Goal: Information Seeking & Learning: Compare options

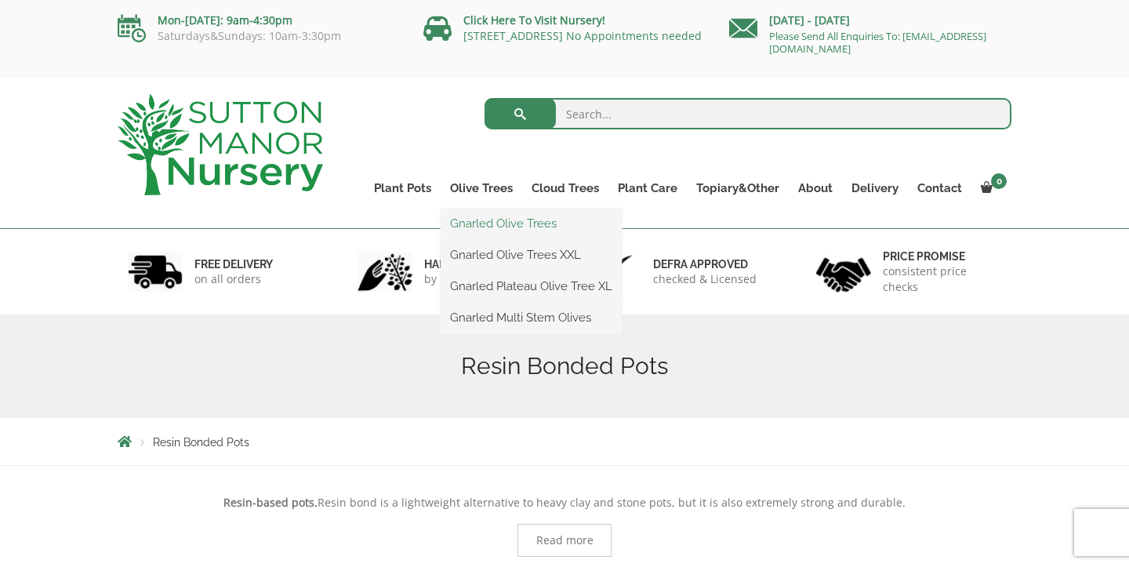
click at [496, 226] on link "Gnarled Olive Trees" at bounding box center [531, 224] width 181 height 24
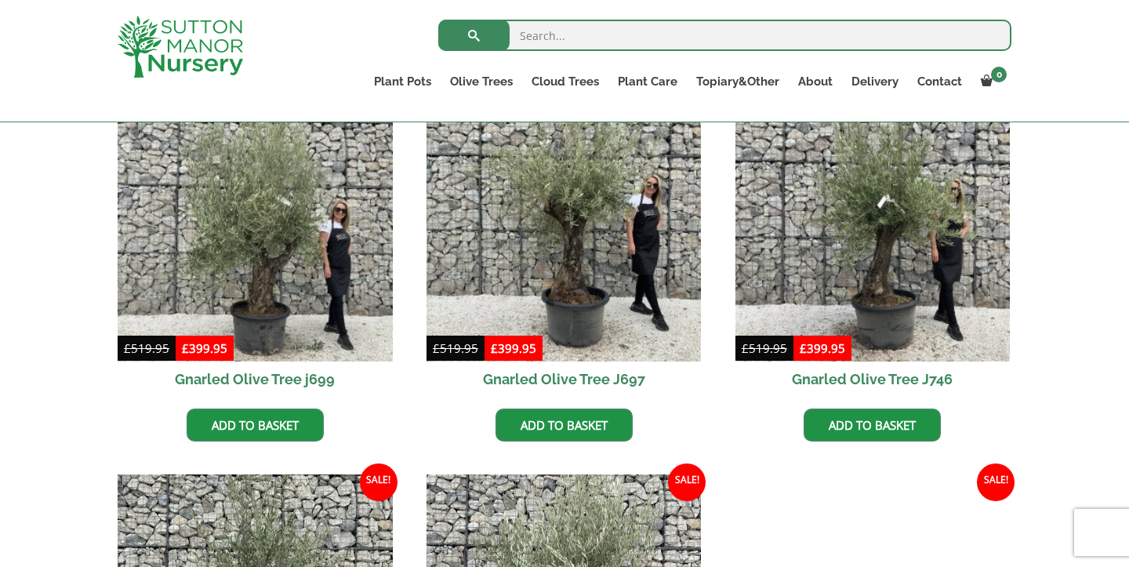
scroll to position [438, 0]
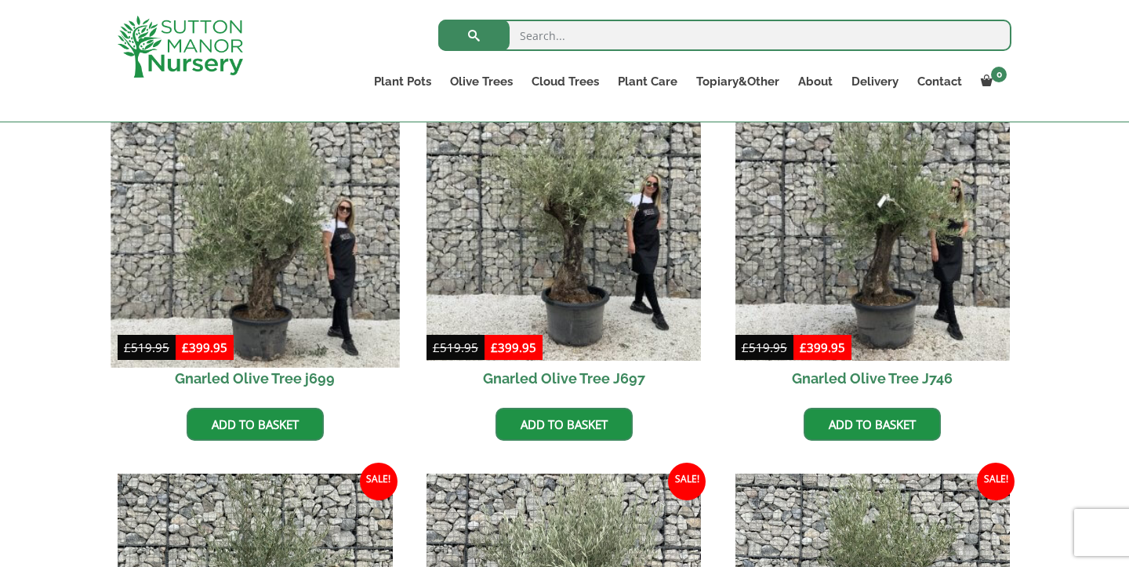
click at [285, 293] on img at bounding box center [255, 222] width 289 height 289
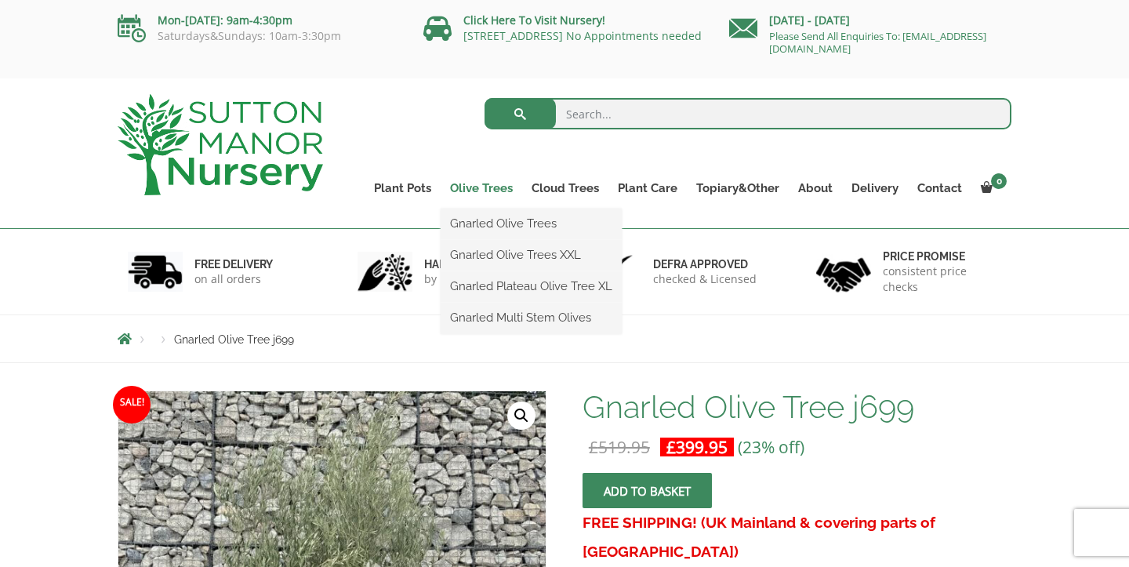
click at [472, 187] on link "Olive Trees" at bounding box center [482, 188] width 82 height 22
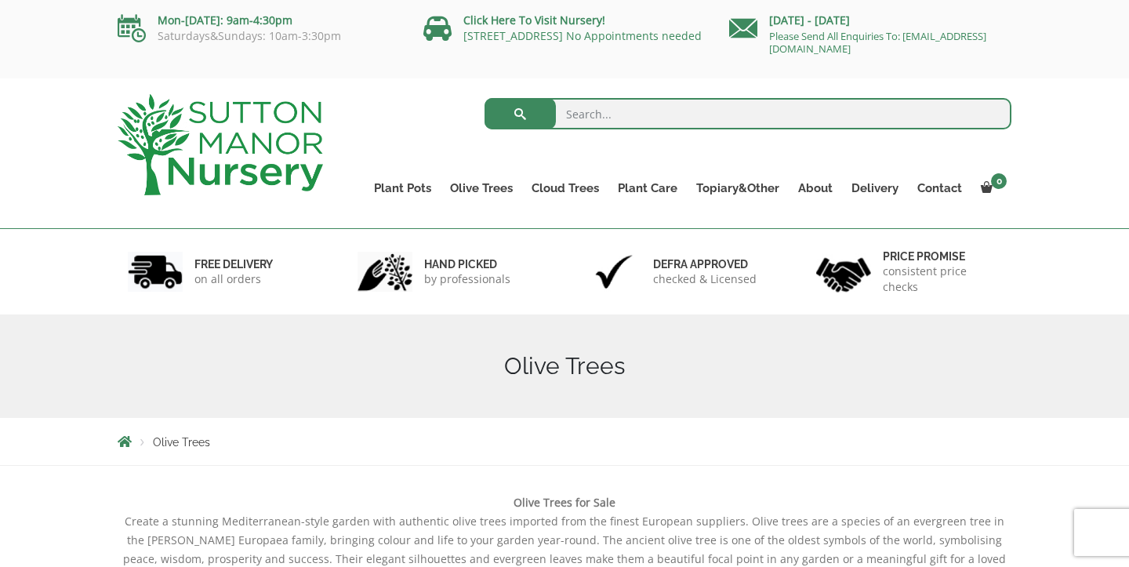
scroll to position [14, 0]
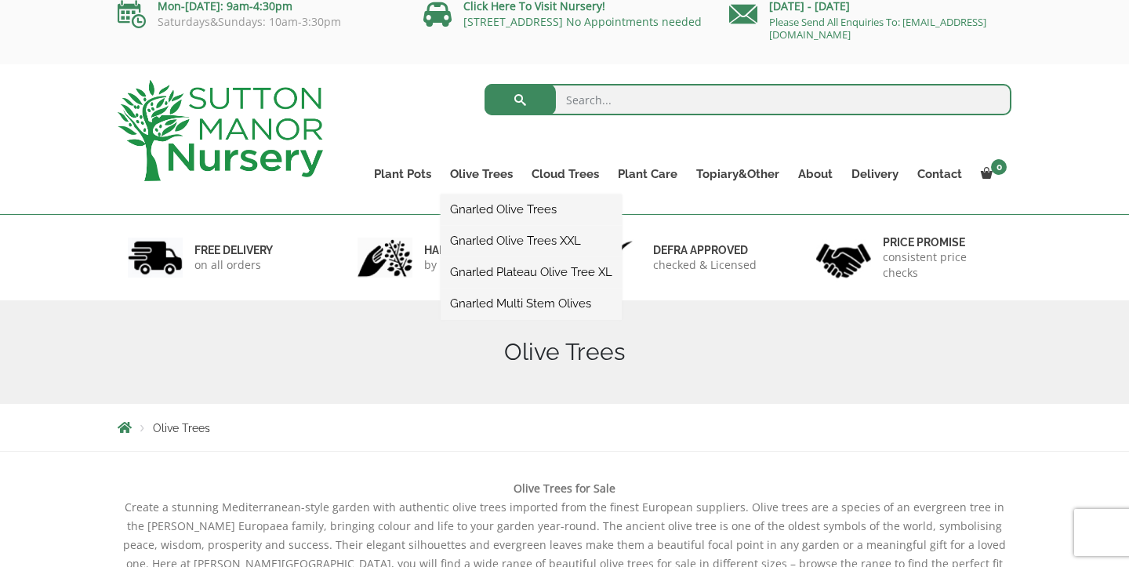
click at [490, 199] on link "Gnarled Olive Trees" at bounding box center [531, 210] width 181 height 24
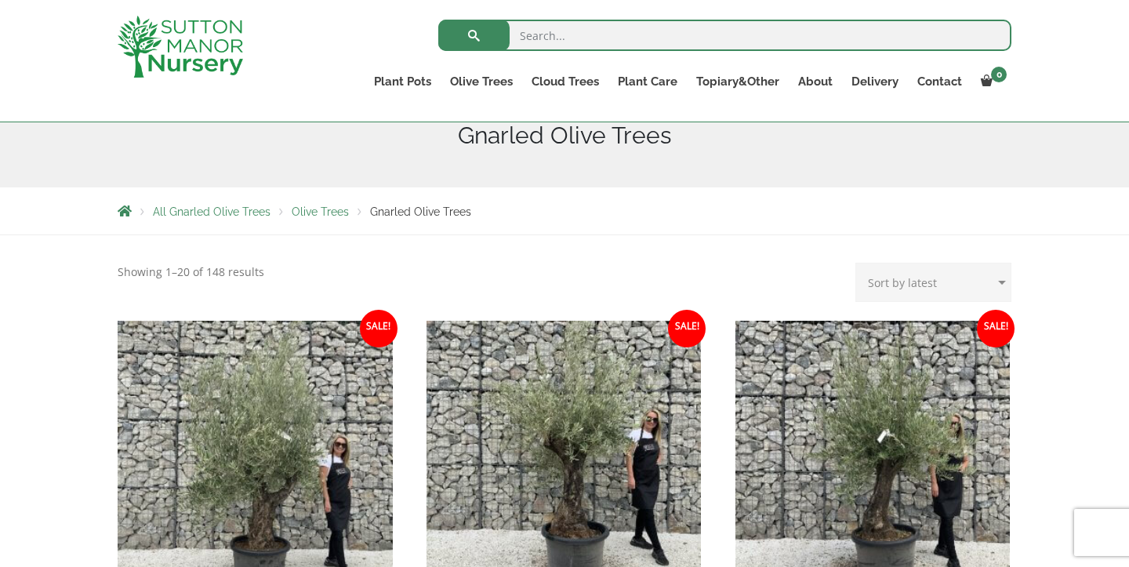
scroll to position [191, 0]
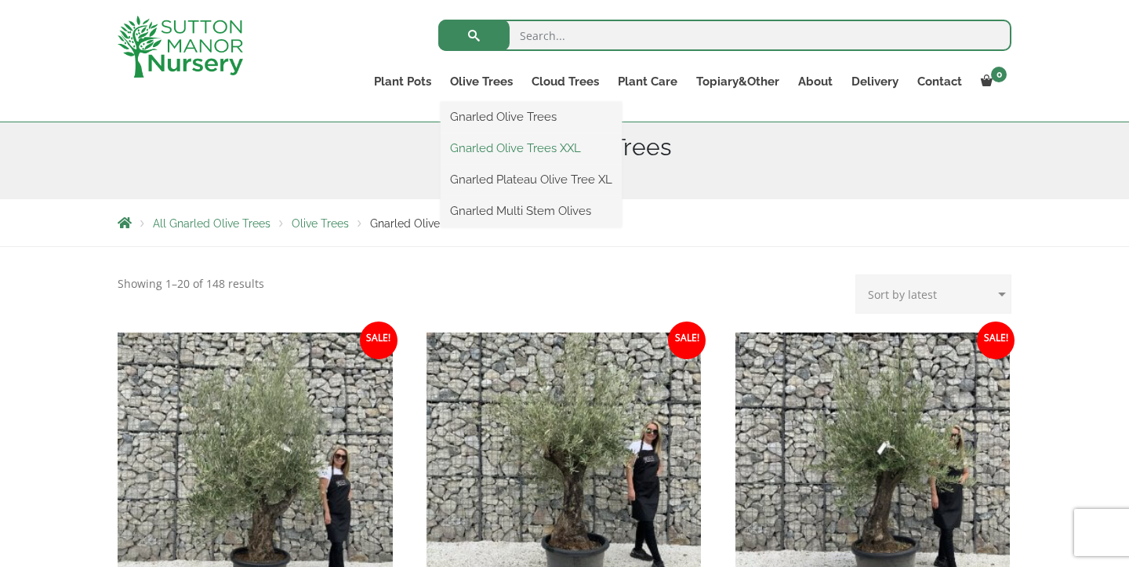
click at [508, 144] on link "Gnarled Olive Trees XXL" at bounding box center [531, 148] width 181 height 24
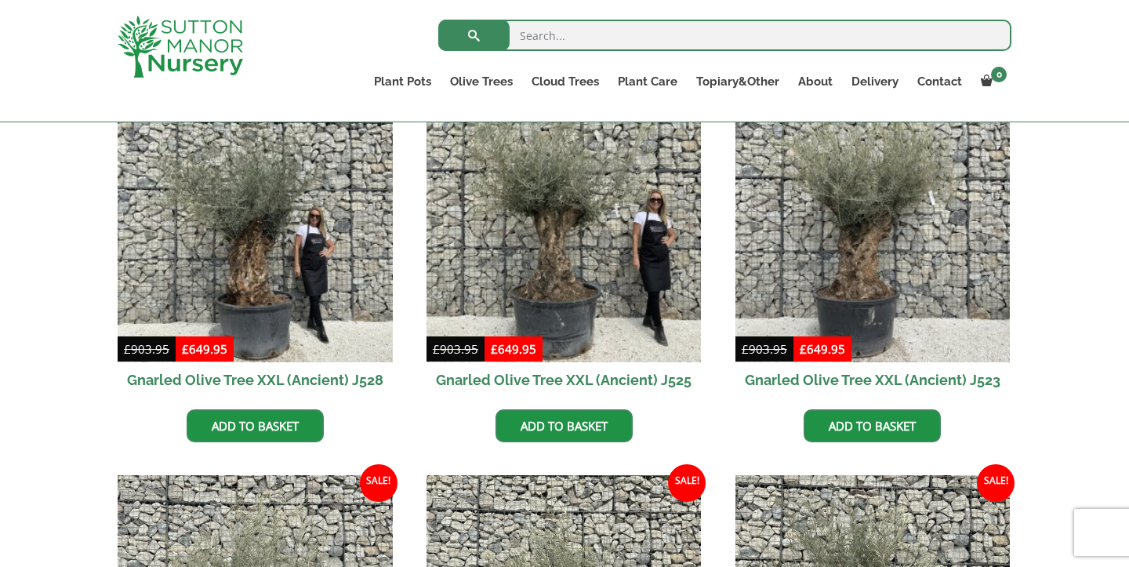
scroll to position [440, 0]
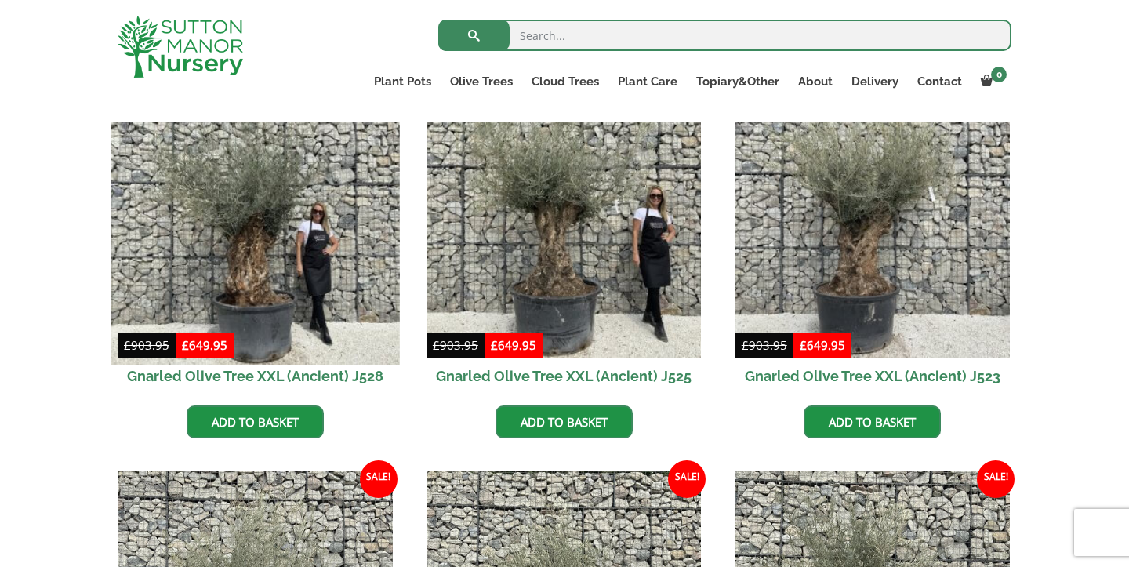
click at [296, 278] on img at bounding box center [255, 220] width 289 height 289
click at [267, 224] on img at bounding box center [255, 220] width 289 height 289
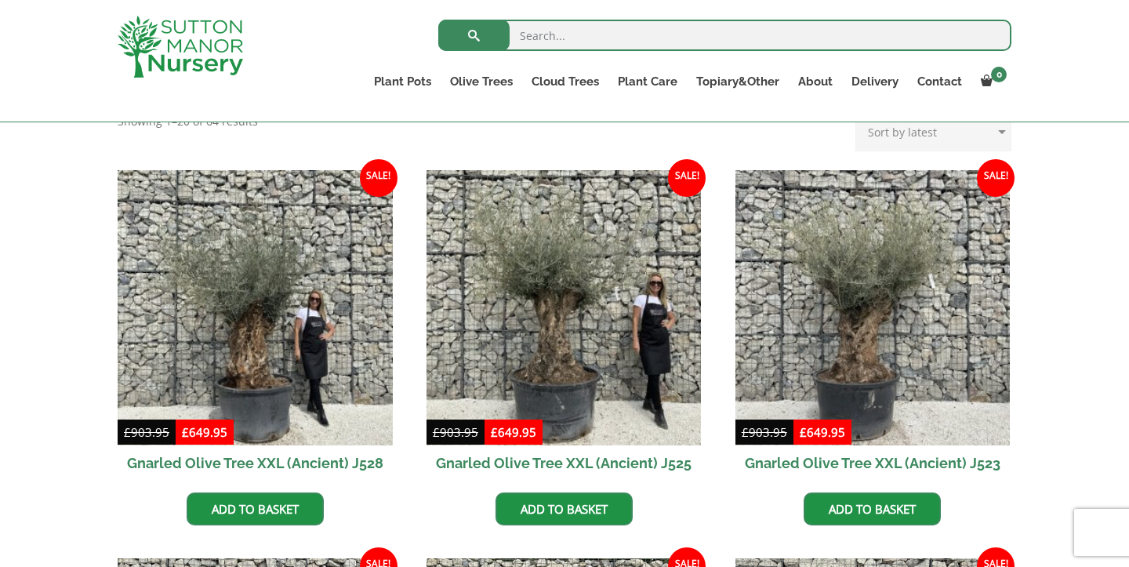
scroll to position [348, 0]
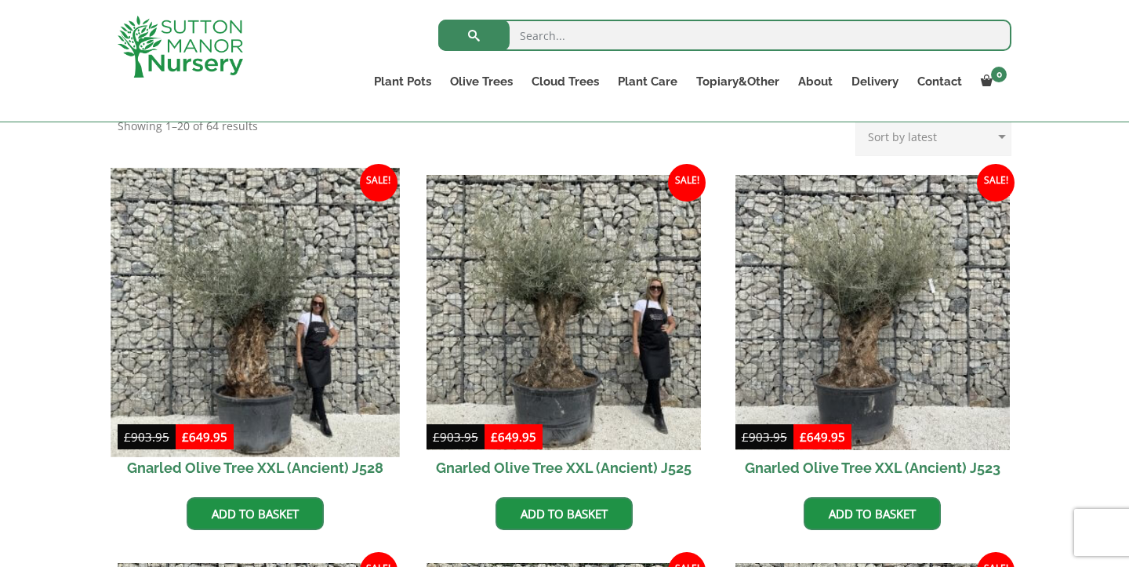
click at [220, 337] on img at bounding box center [255, 312] width 289 height 289
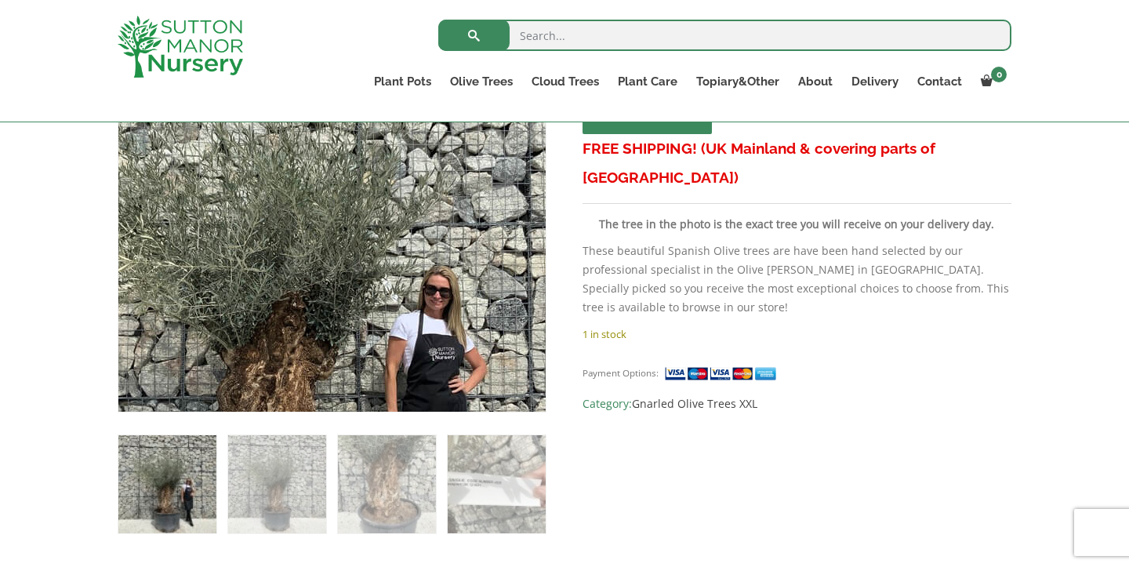
scroll to position [380, 0]
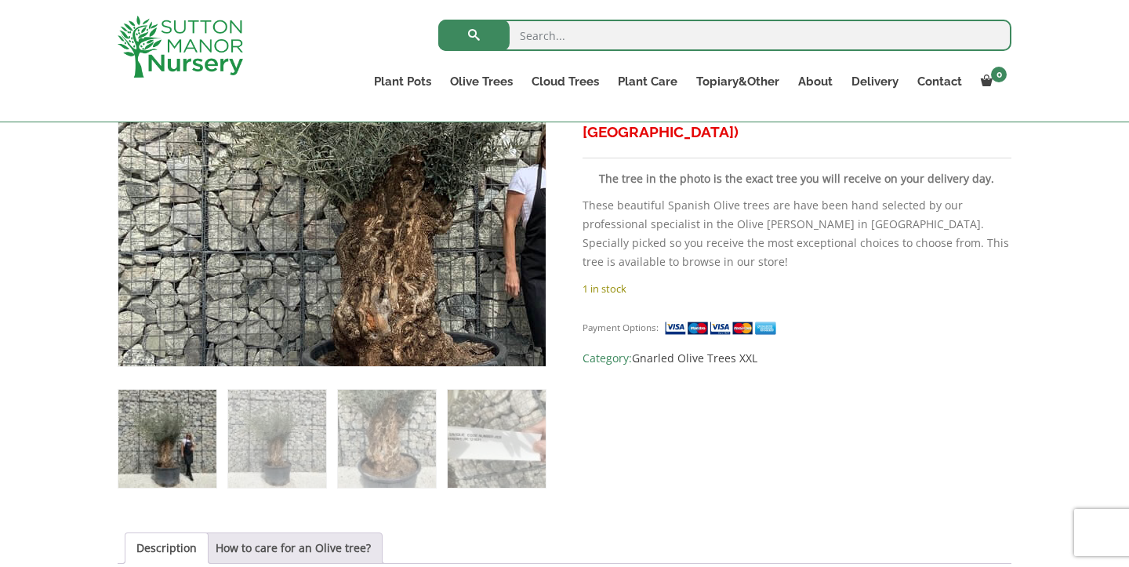
scroll to position [424, 0]
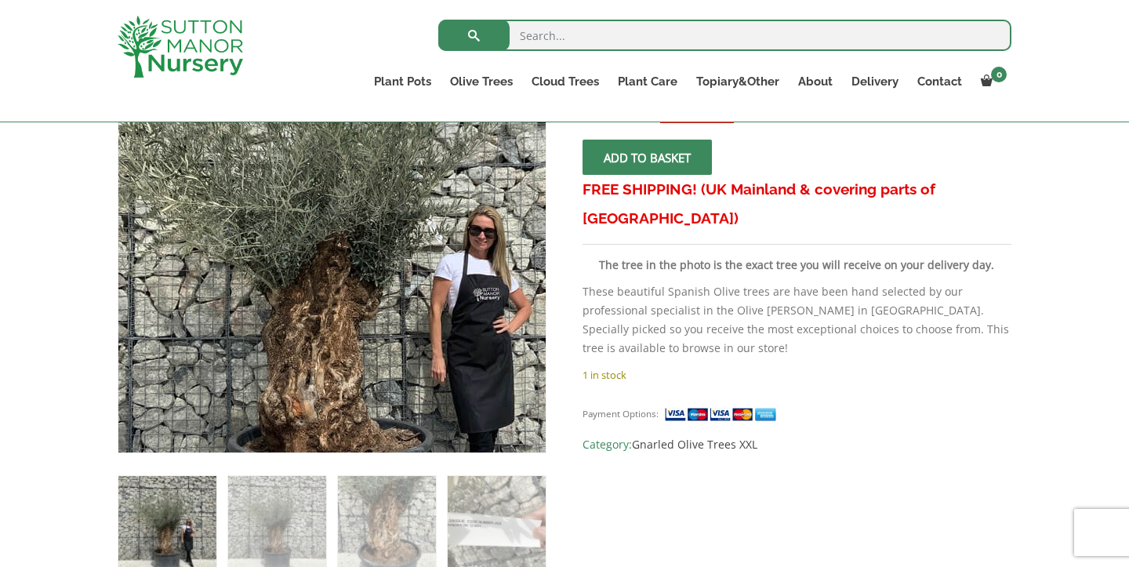
scroll to position [341, 0]
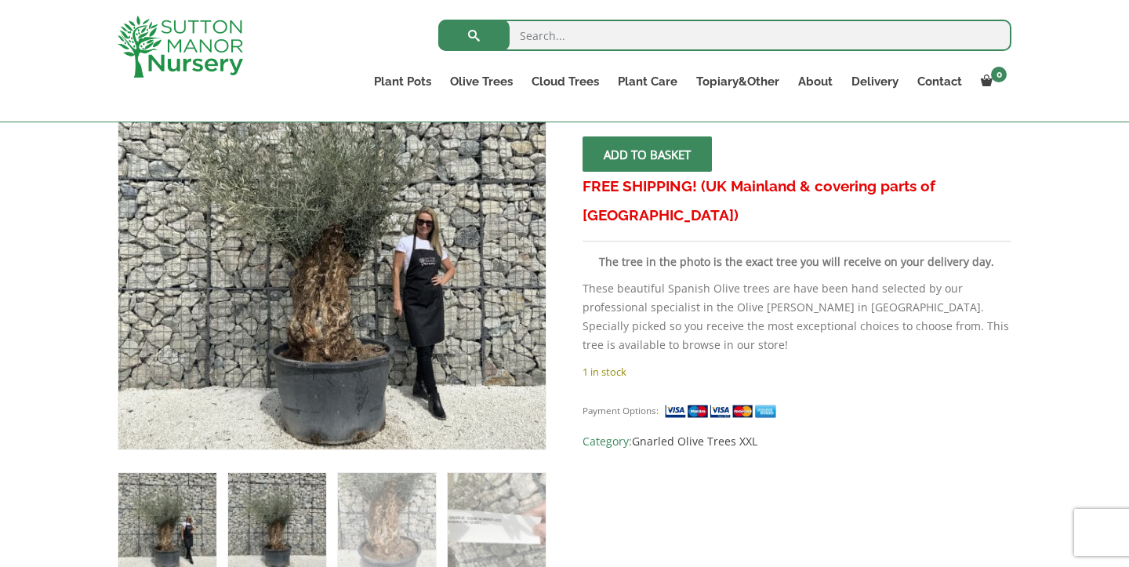
click at [295, 547] on img at bounding box center [277, 522] width 98 height 98
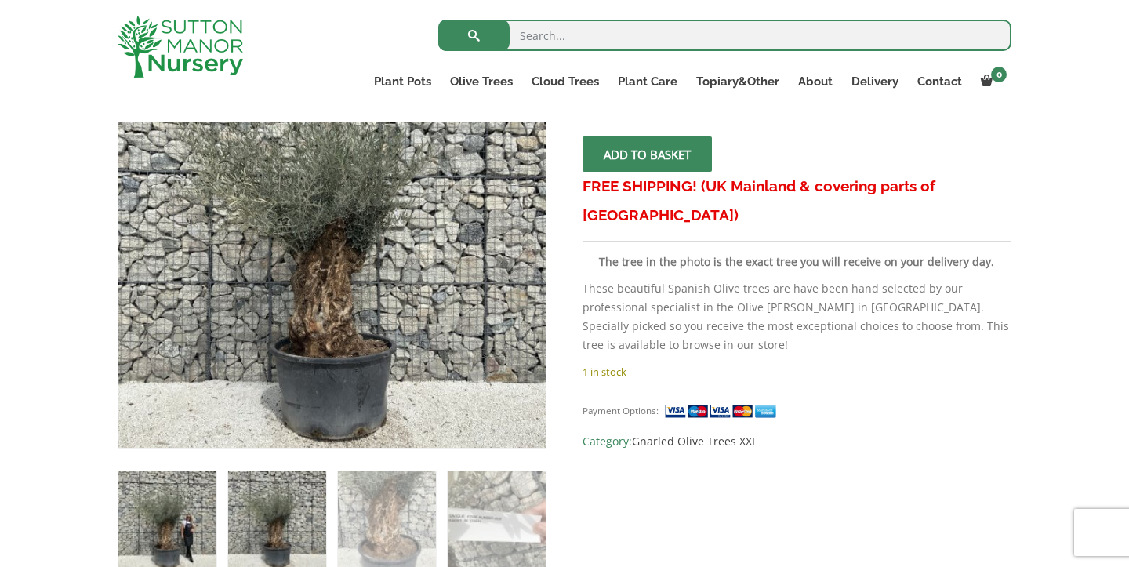
click at [166, 533] on img at bounding box center [167, 520] width 98 height 98
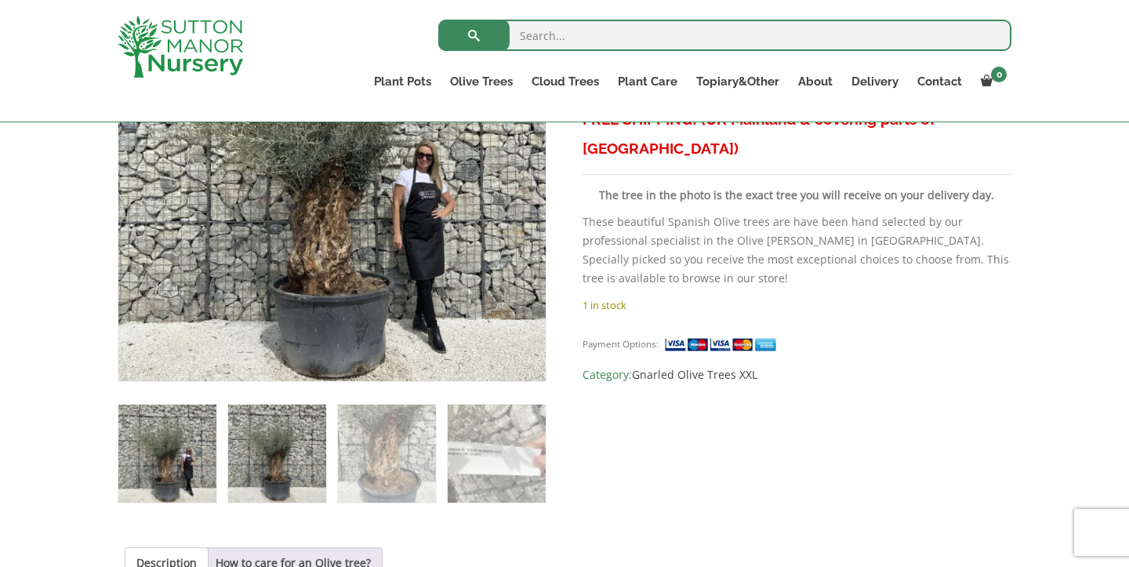
scroll to position [409, 0]
click at [273, 454] on img at bounding box center [277, 453] width 98 height 98
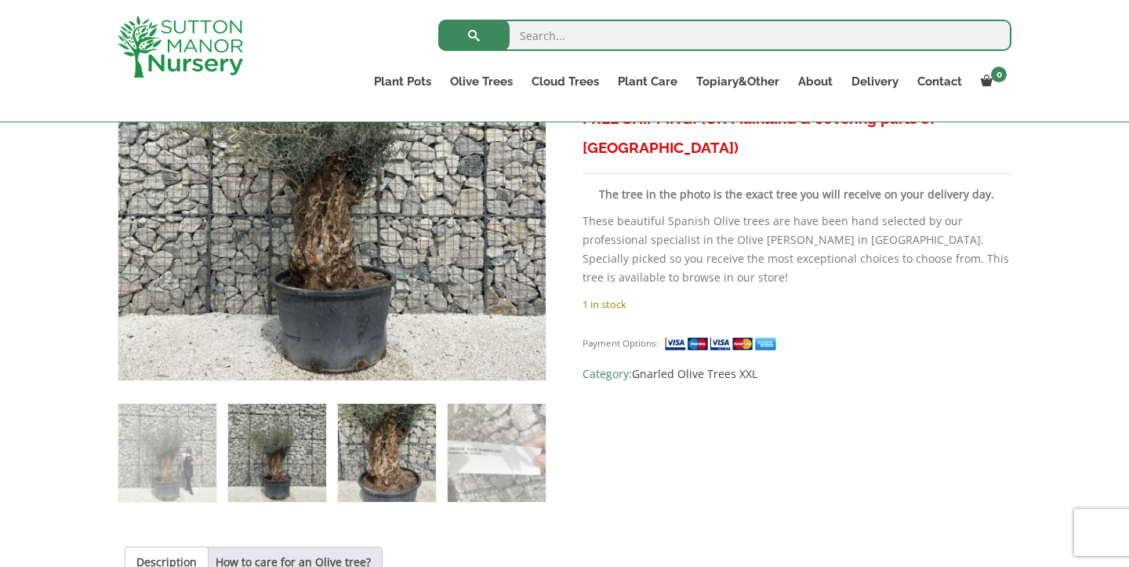
click at [378, 449] on img at bounding box center [387, 453] width 98 height 98
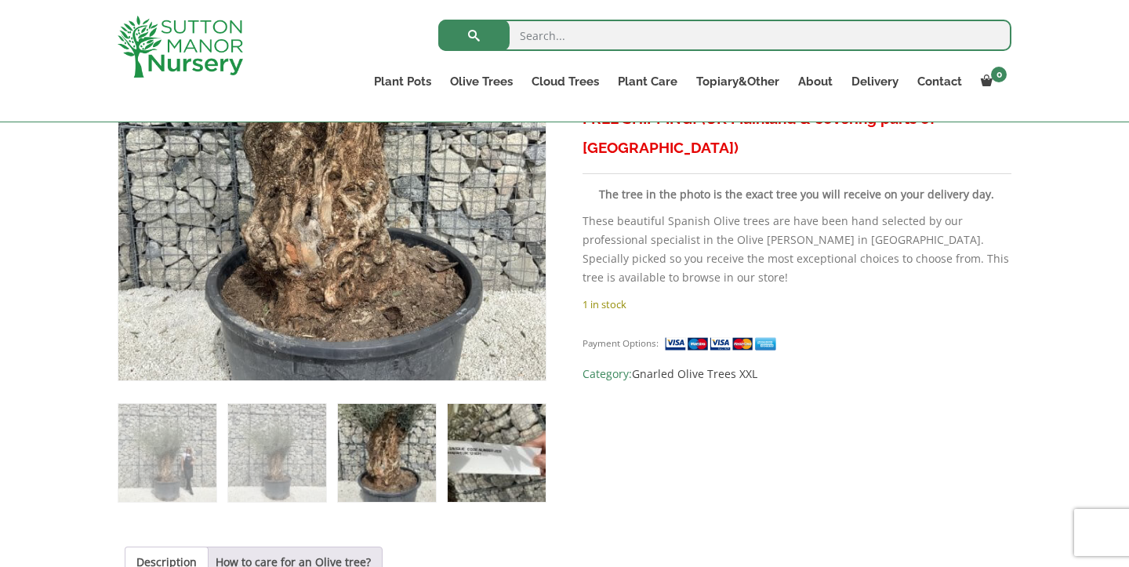
click at [485, 453] on img at bounding box center [497, 453] width 98 height 98
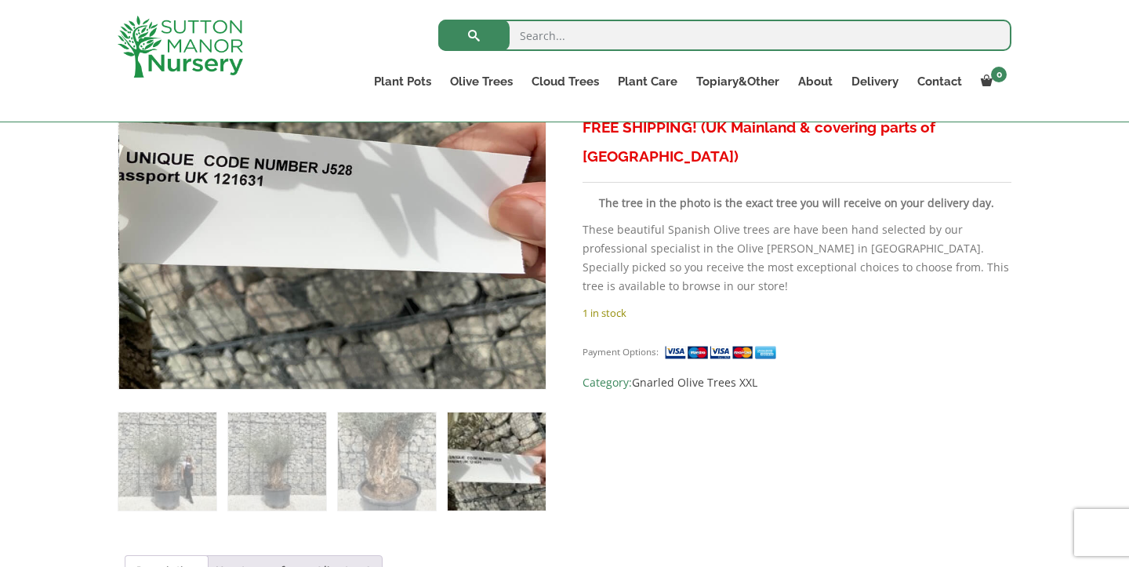
scroll to position [401, 0]
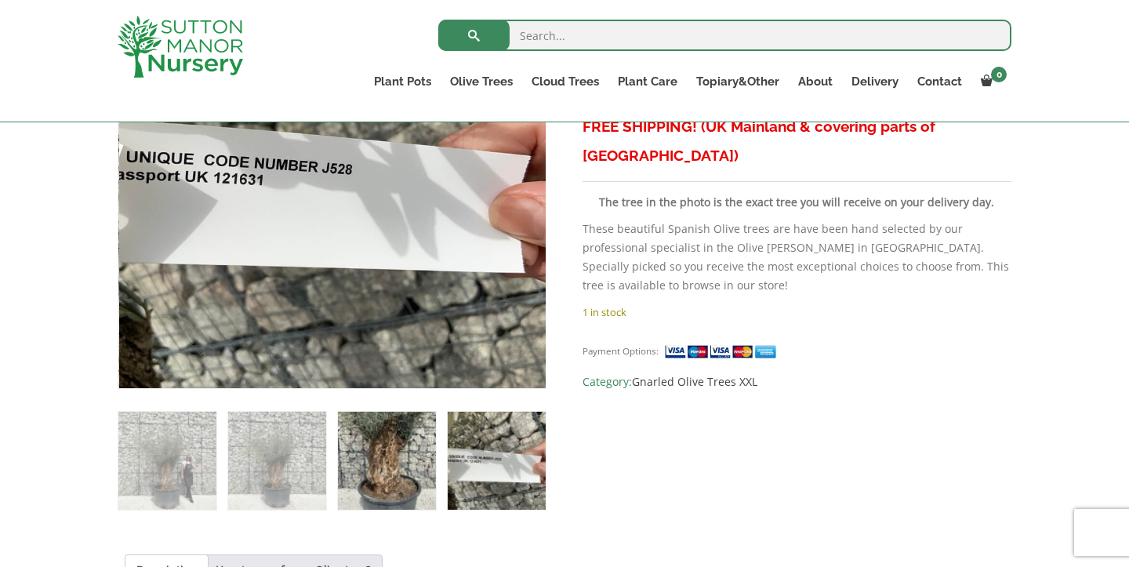
click at [391, 453] on img at bounding box center [387, 461] width 98 height 98
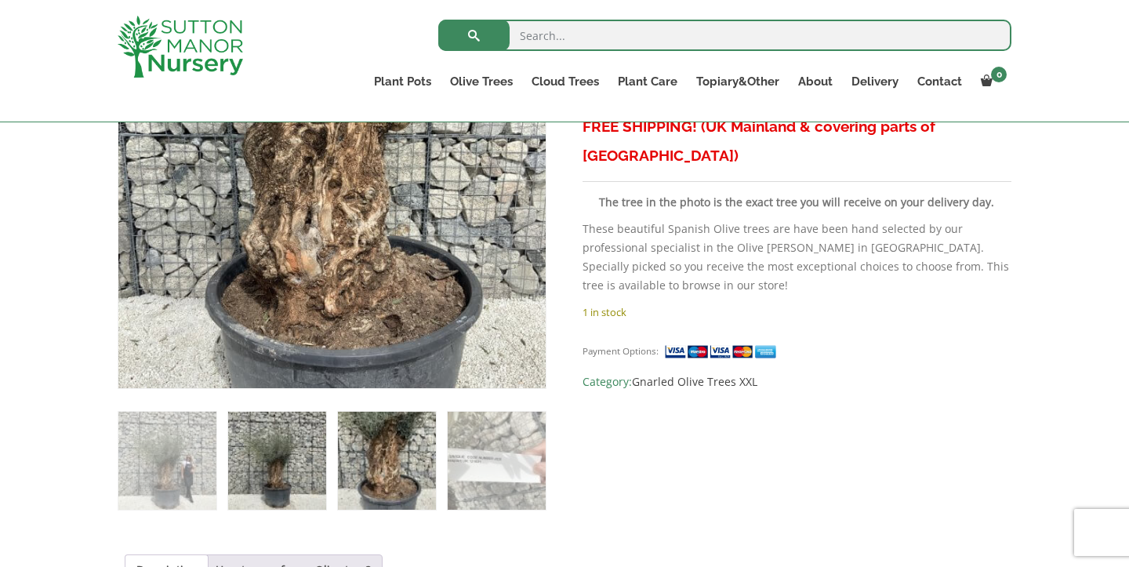
click at [275, 460] on img at bounding box center [277, 461] width 98 height 98
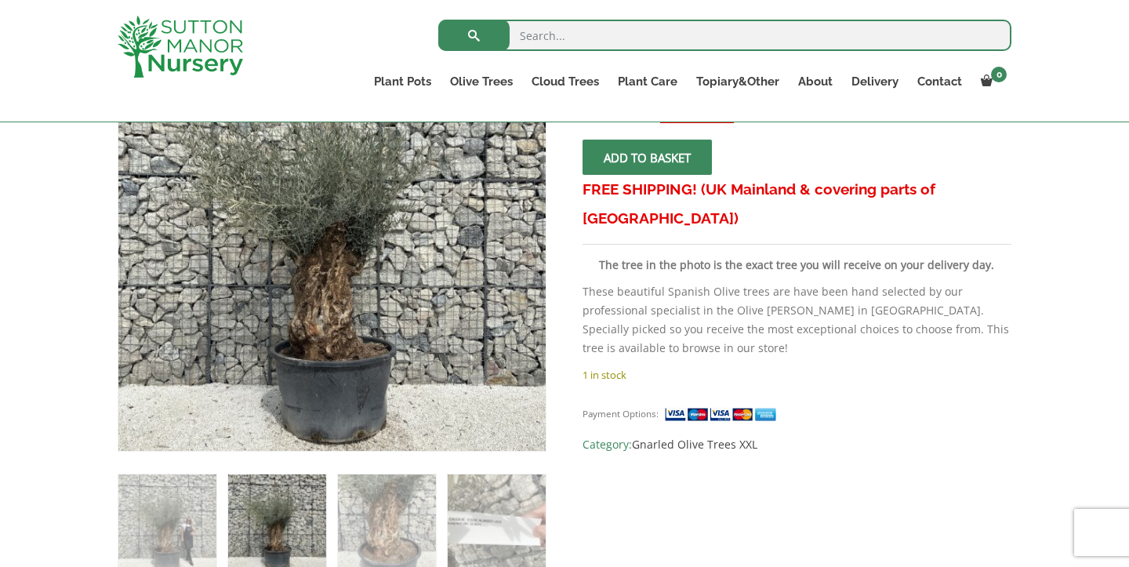
scroll to position [329, 0]
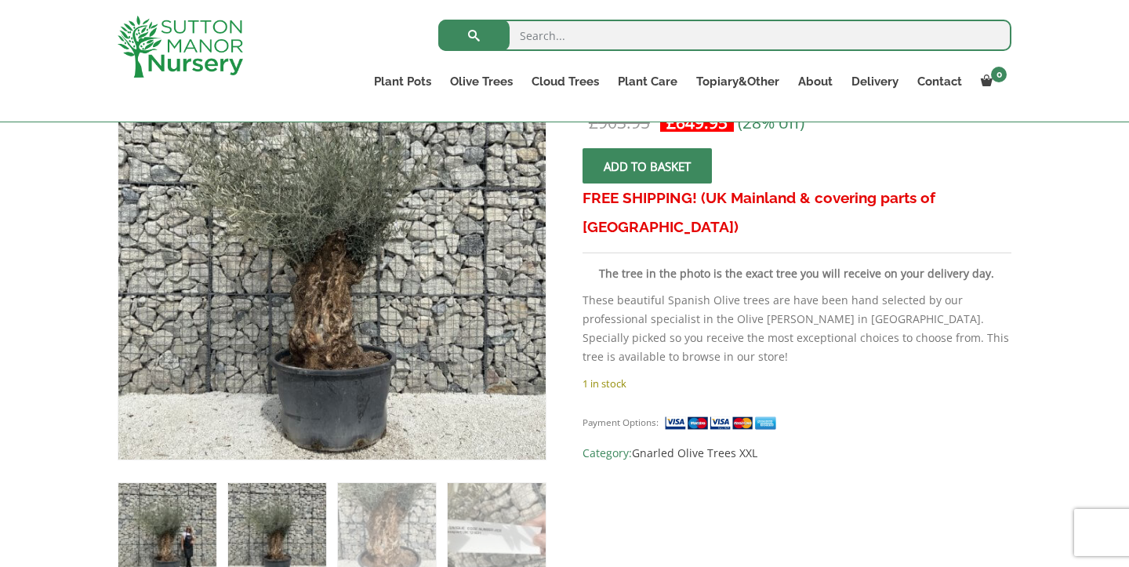
click at [205, 527] on img at bounding box center [167, 532] width 98 height 98
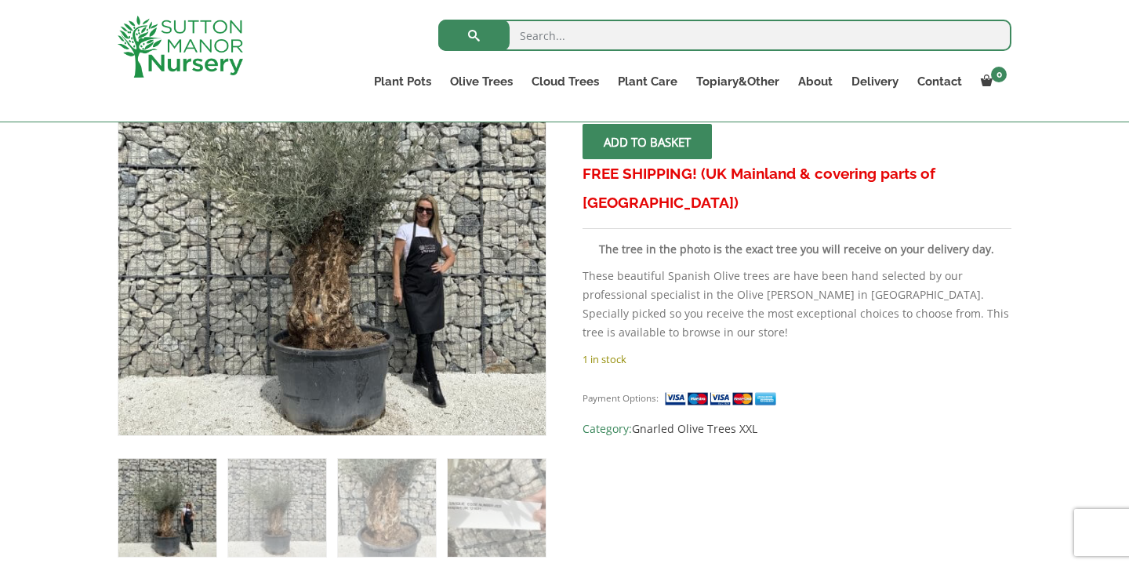
scroll to position [356, 0]
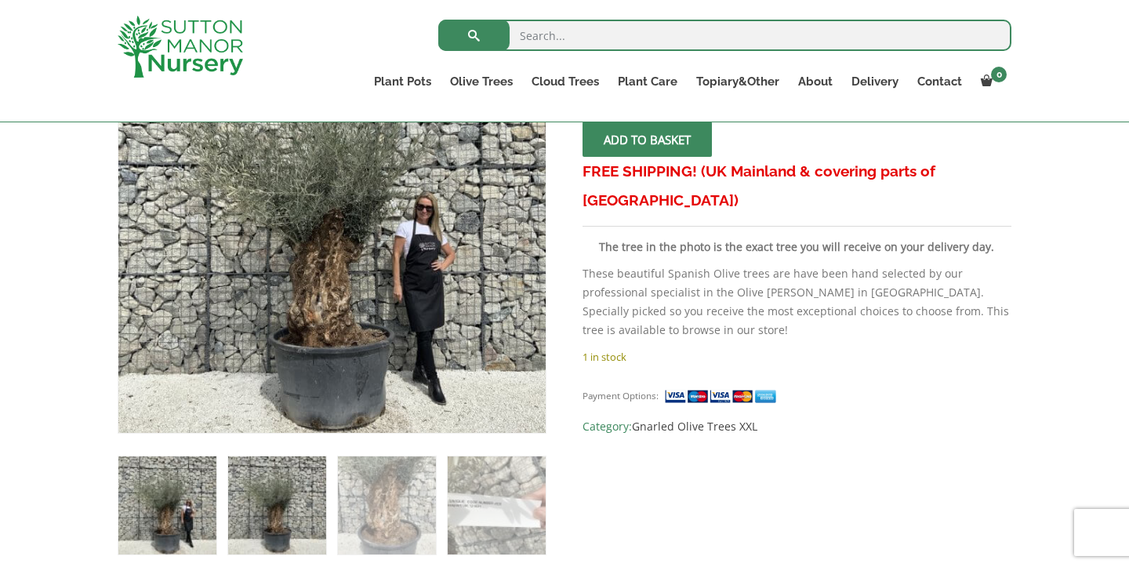
click at [263, 510] on img at bounding box center [277, 505] width 98 height 98
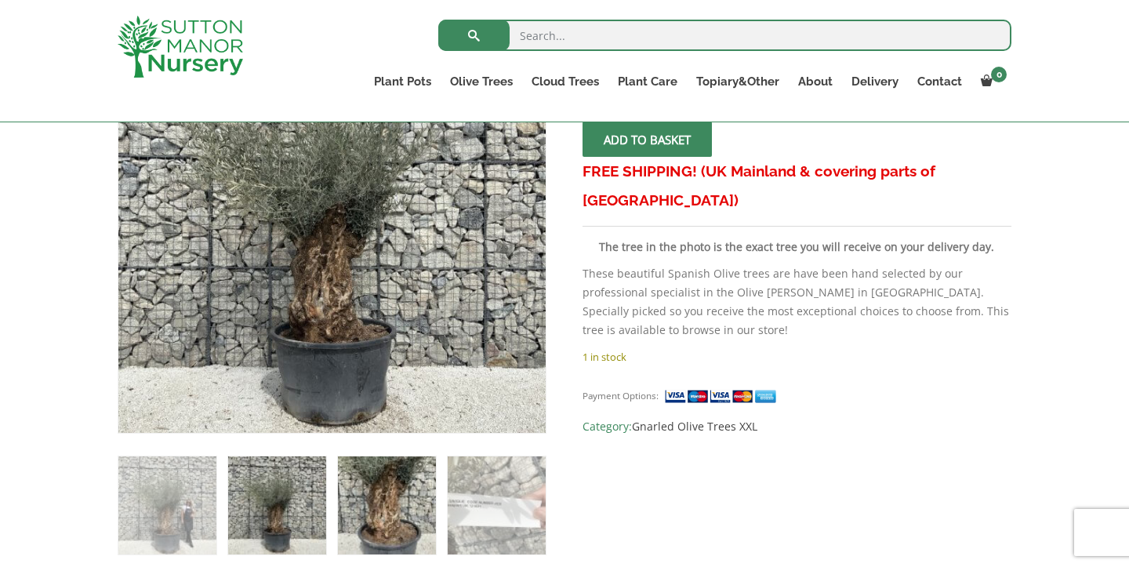
click at [375, 511] on img at bounding box center [387, 505] width 98 height 98
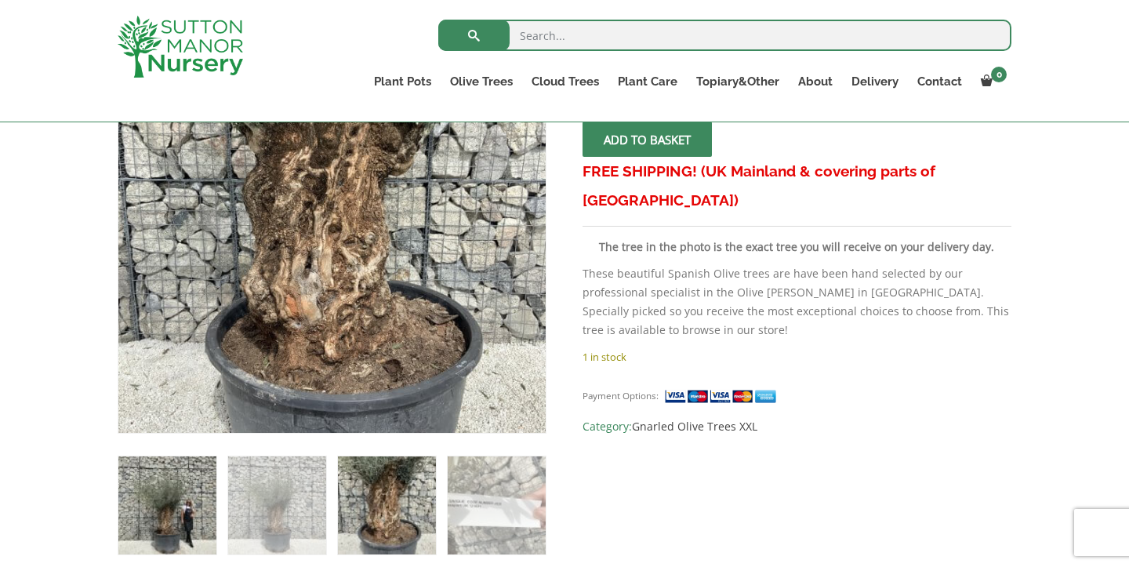
click at [173, 514] on img at bounding box center [167, 505] width 98 height 98
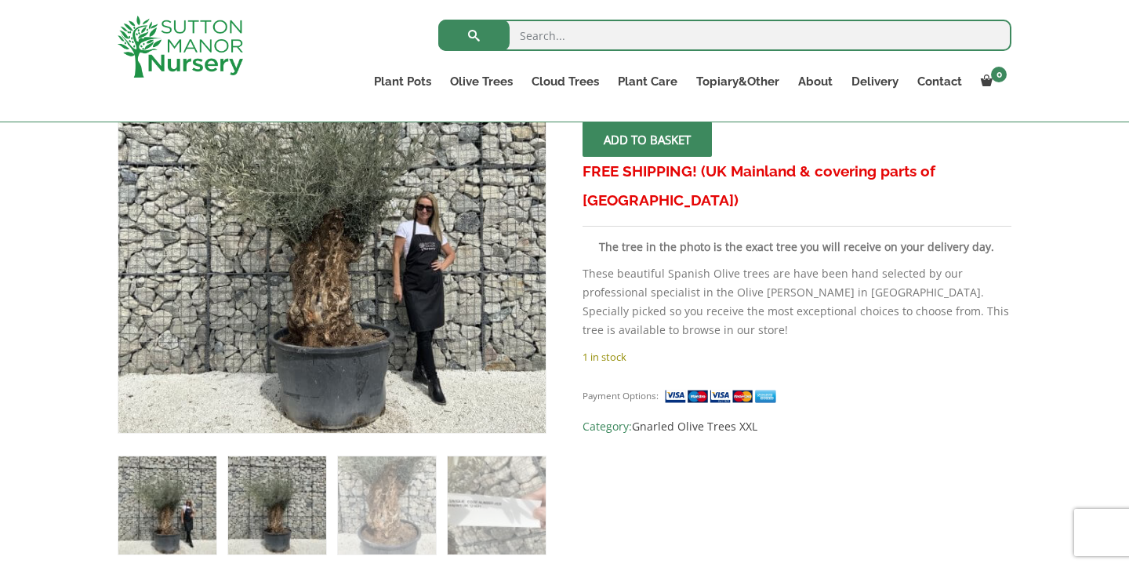
click at [278, 518] on img at bounding box center [277, 505] width 98 height 98
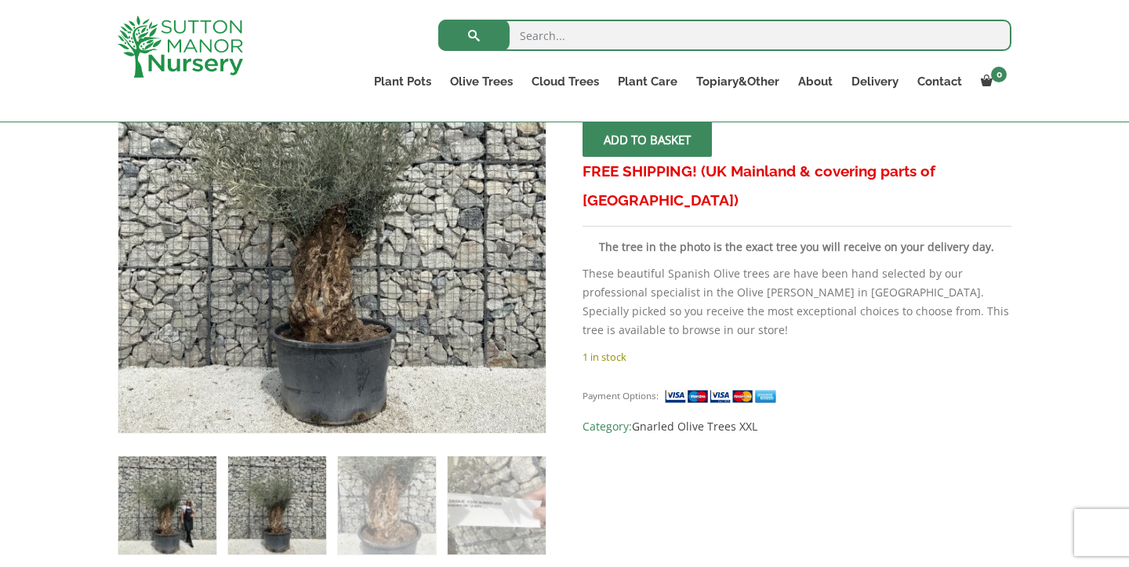
click at [182, 519] on img at bounding box center [167, 505] width 98 height 98
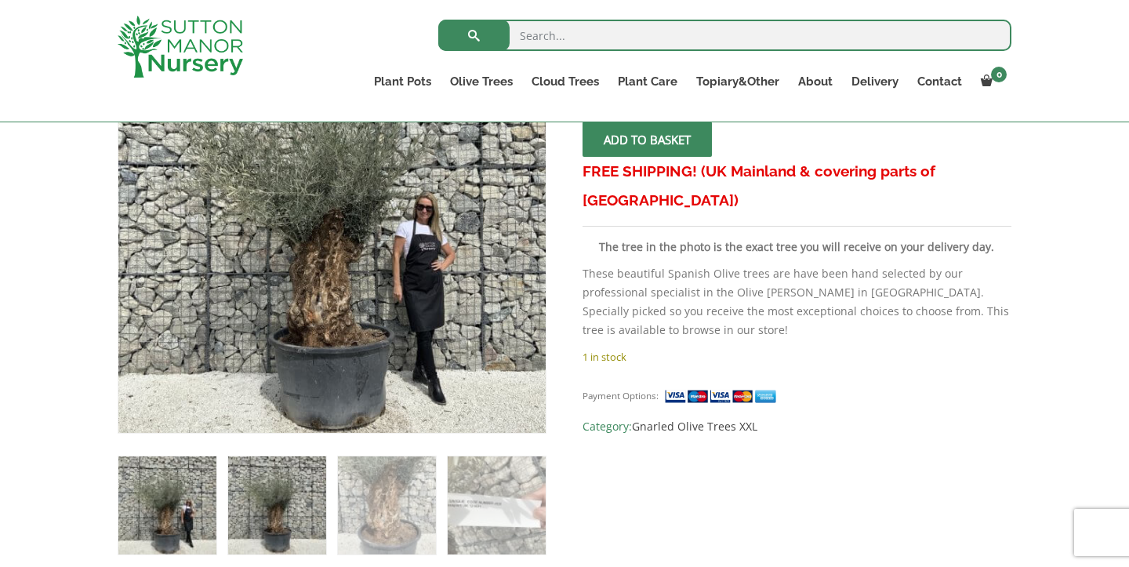
click at [280, 519] on img at bounding box center [277, 505] width 98 height 98
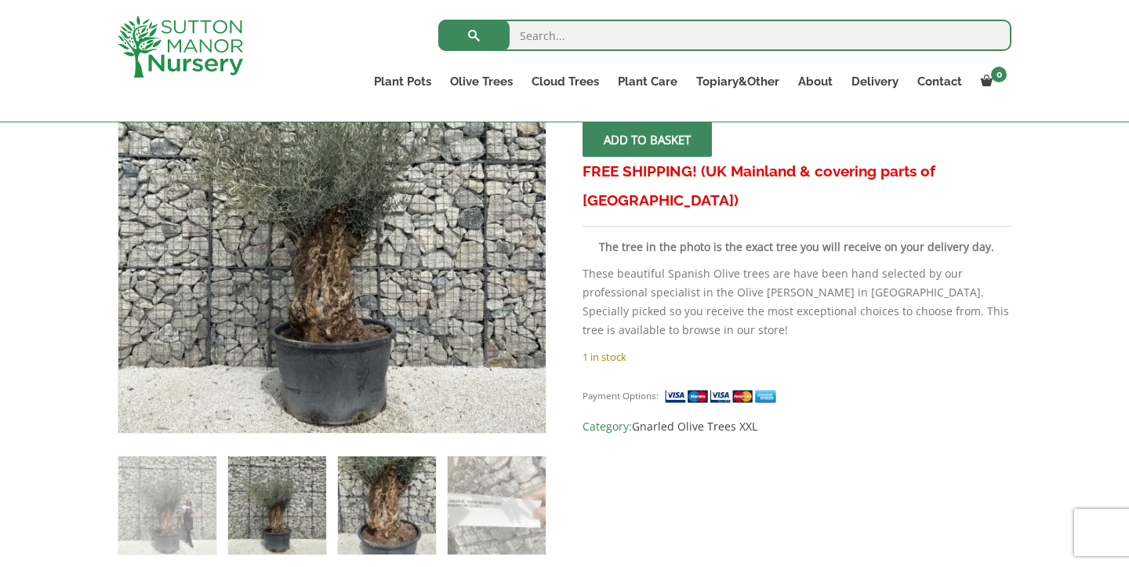
click at [384, 510] on img at bounding box center [387, 505] width 98 height 98
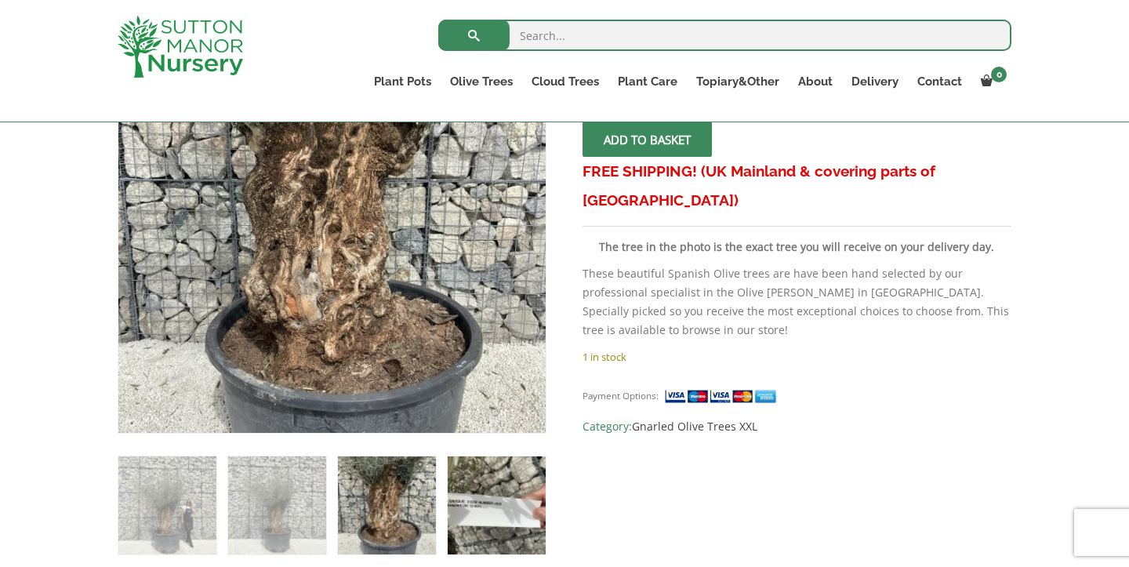
click at [469, 500] on img at bounding box center [497, 505] width 98 height 98
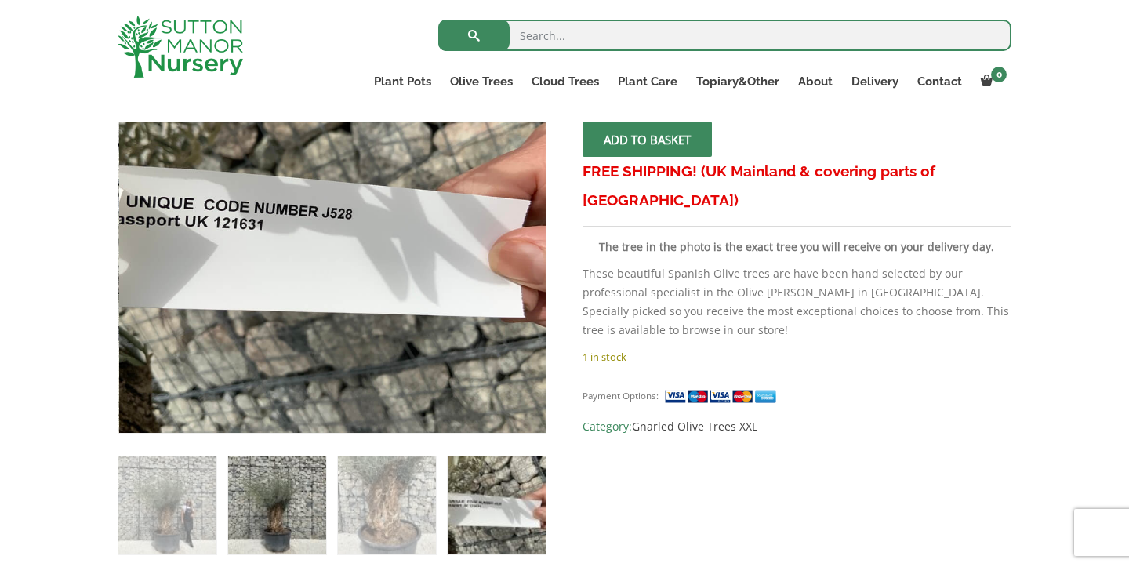
click at [311, 508] on img at bounding box center [277, 505] width 98 height 98
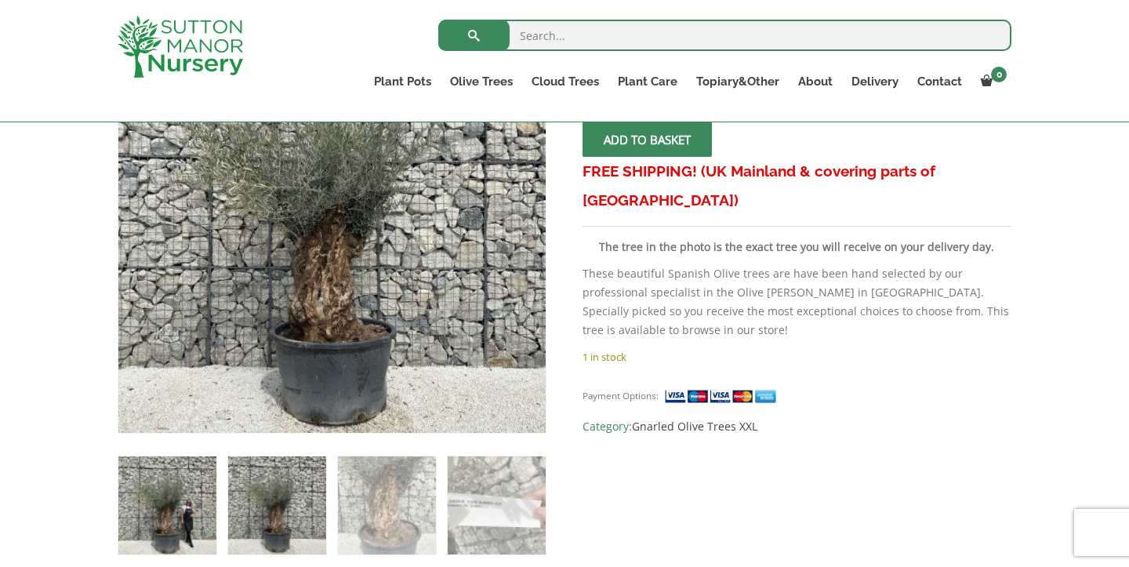
click at [190, 505] on img at bounding box center [167, 505] width 98 height 98
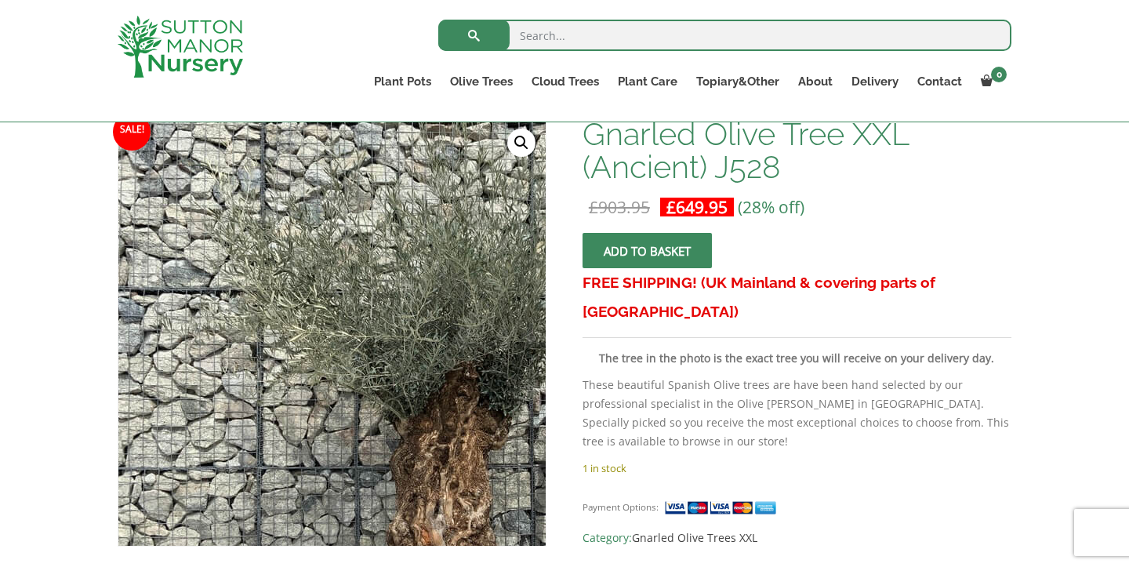
scroll to position [251, 0]
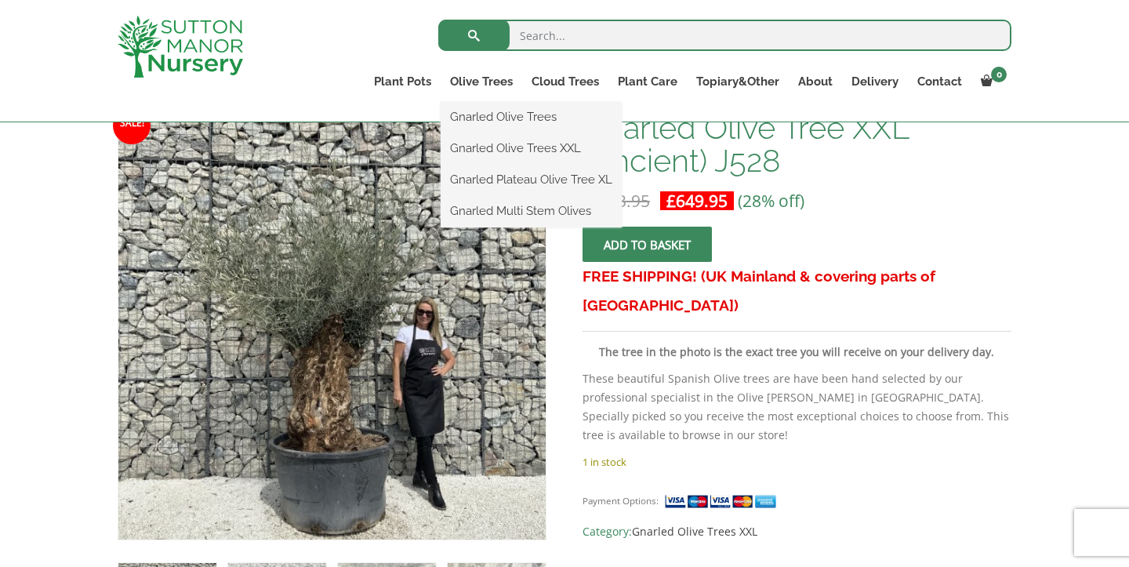
click at [499, 102] on ul "Gnarled Olive Trees Gnarled Olive Trees XXL Gnarled Plateau Olive Tree XL Gnarl…" at bounding box center [531, 164] width 181 height 125
click at [504, 121] on link "Gnarled Olive Trees" at bounding box center [531, 117] width 181 height 24
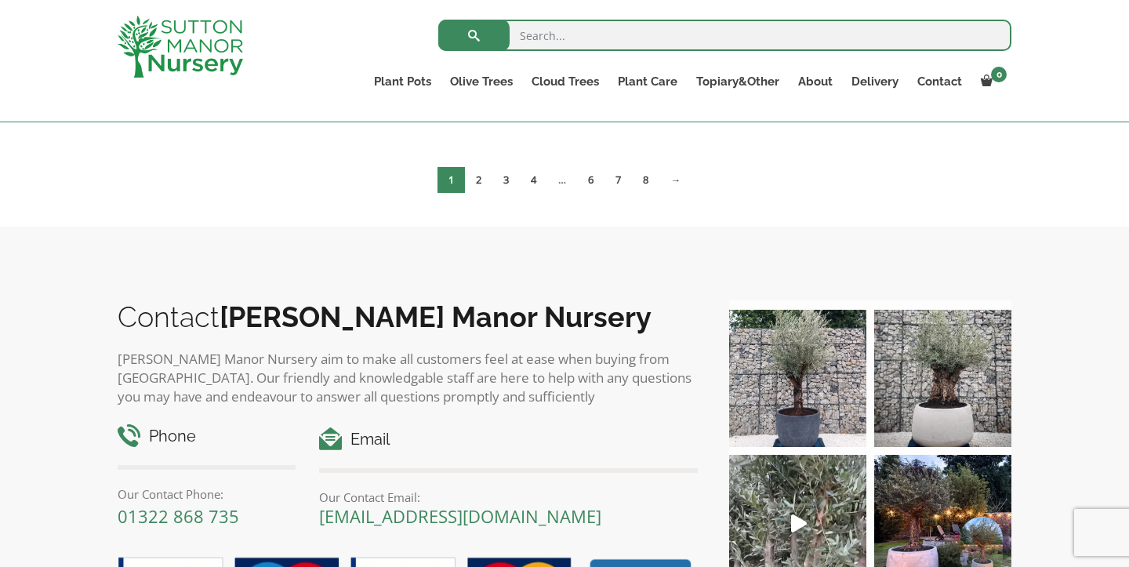
scroll to position [2545, 0]
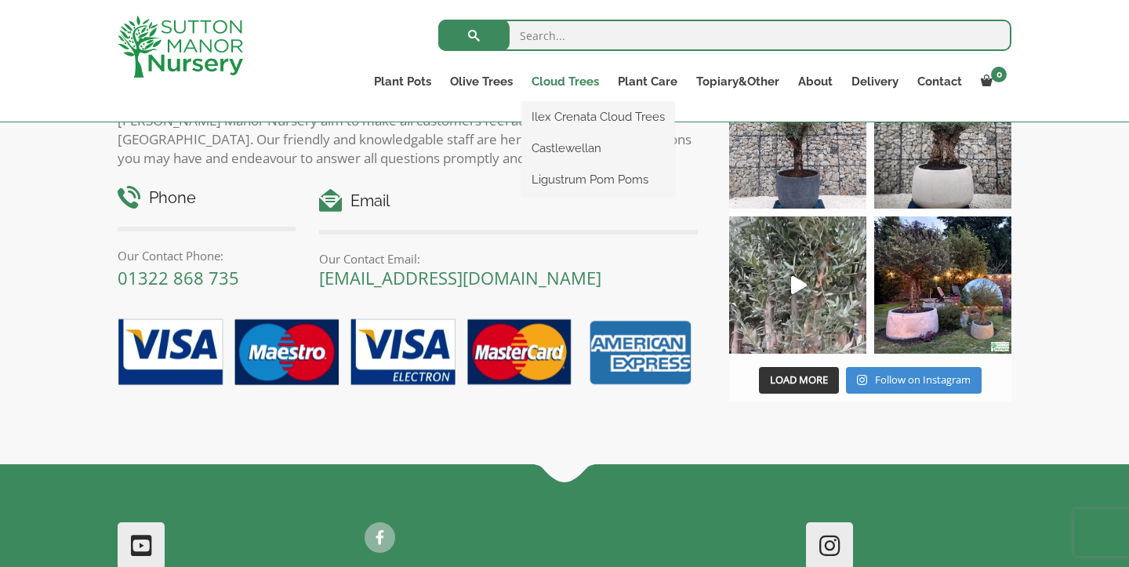
click at [559, 78] on link "Cloud Trees" at bounding box center [565, 82] width 86 height 22
click at [558, 84] on link "Cloud Trees" at bounding box center [565, 82] width 86 height 22
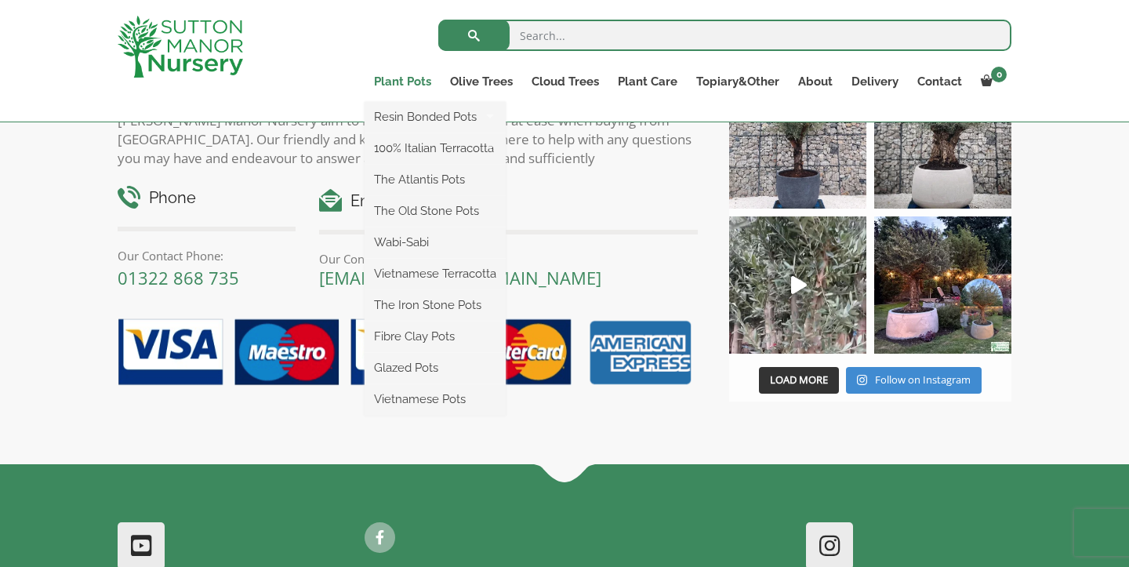
click at [400, 78] on link "Plant Pots" at bounding box center [403, 82] width 76 height 22
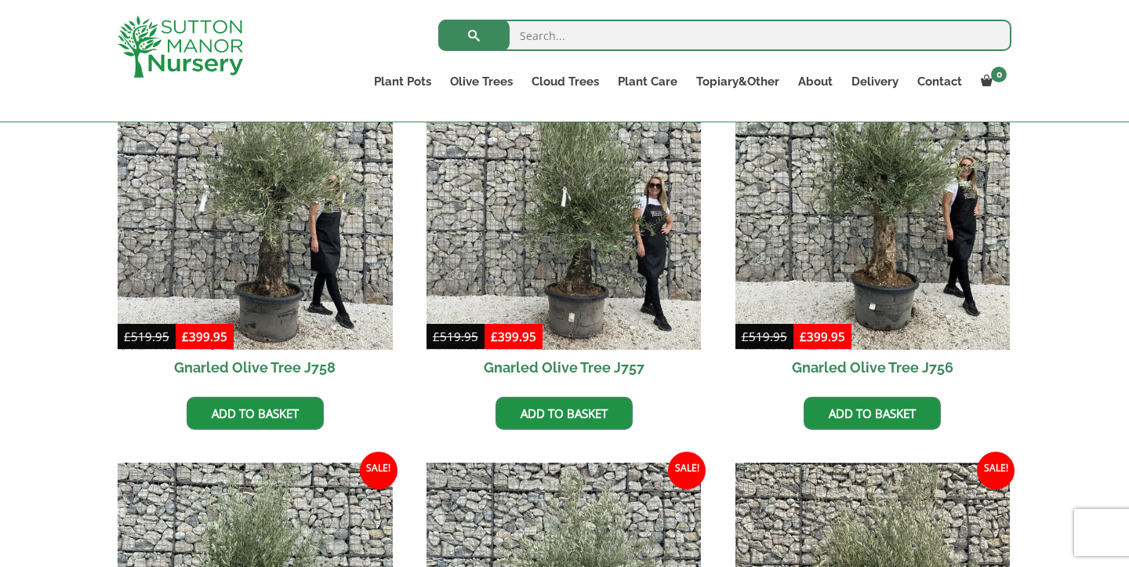
scroll to position [0, 0]
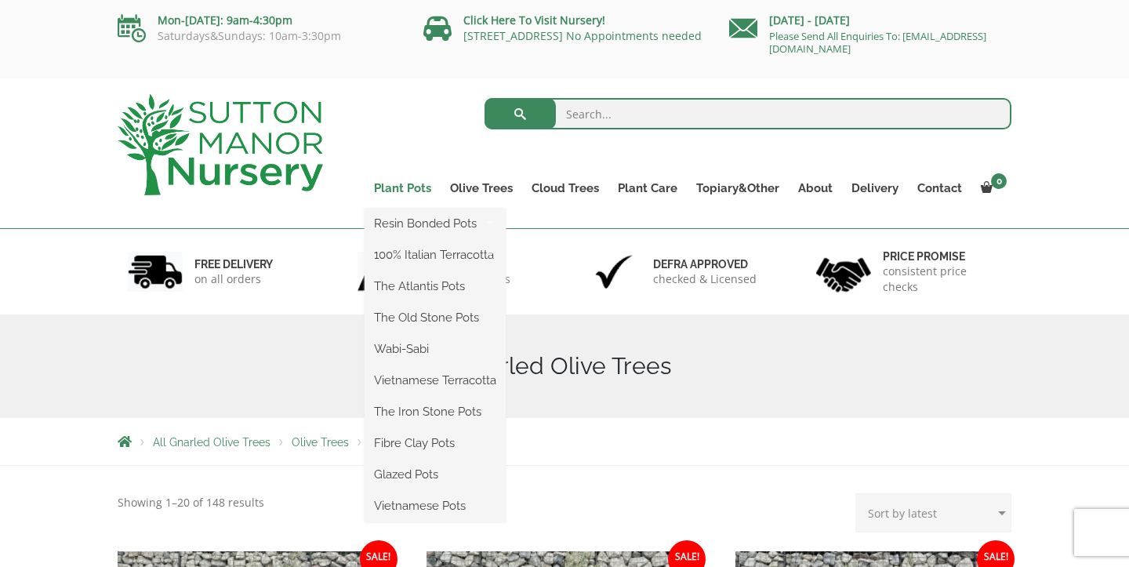
click at [408, 189] on link "Plant Pots" at bounding box center [403, 188] width 76 height 22
click at [408, 223] on link "Resin Bonded Pots" at bounding box center [435, 224] width 141 height 24
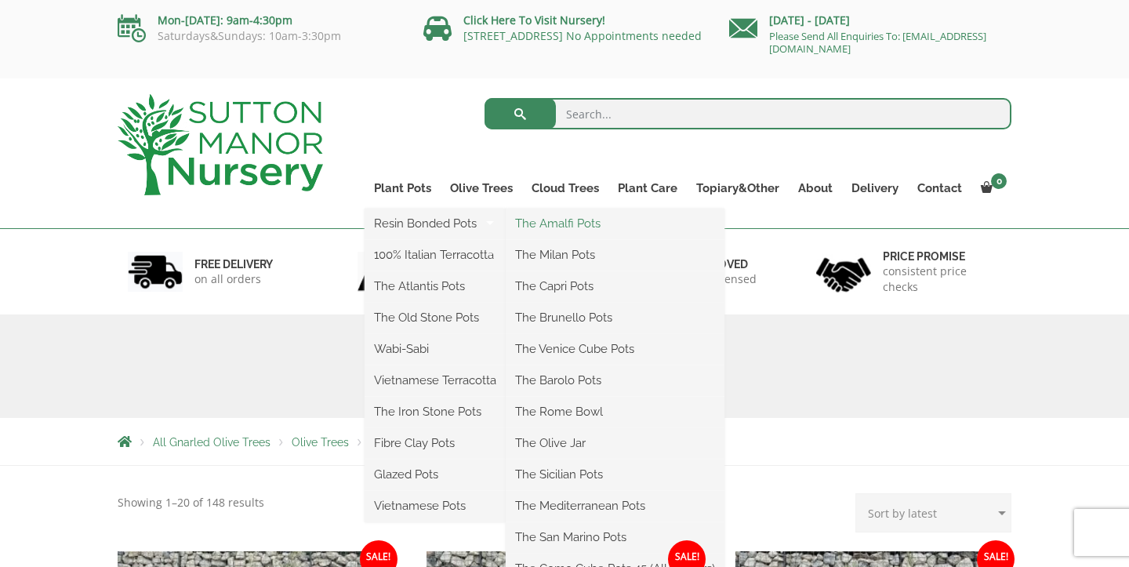
click at [572, 231] on link "The Amalfi Pots" at bounding box center [615, 224] width 219 height 24
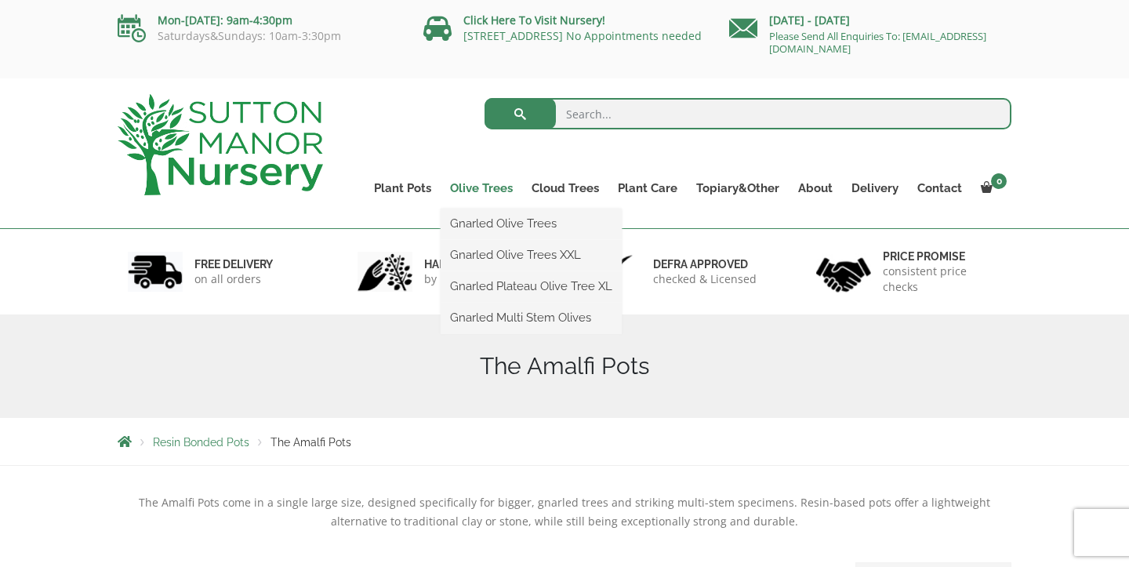
click at [489, 188] on link "Olive Trees" at bounding box center [482, 188] width 82 height 22
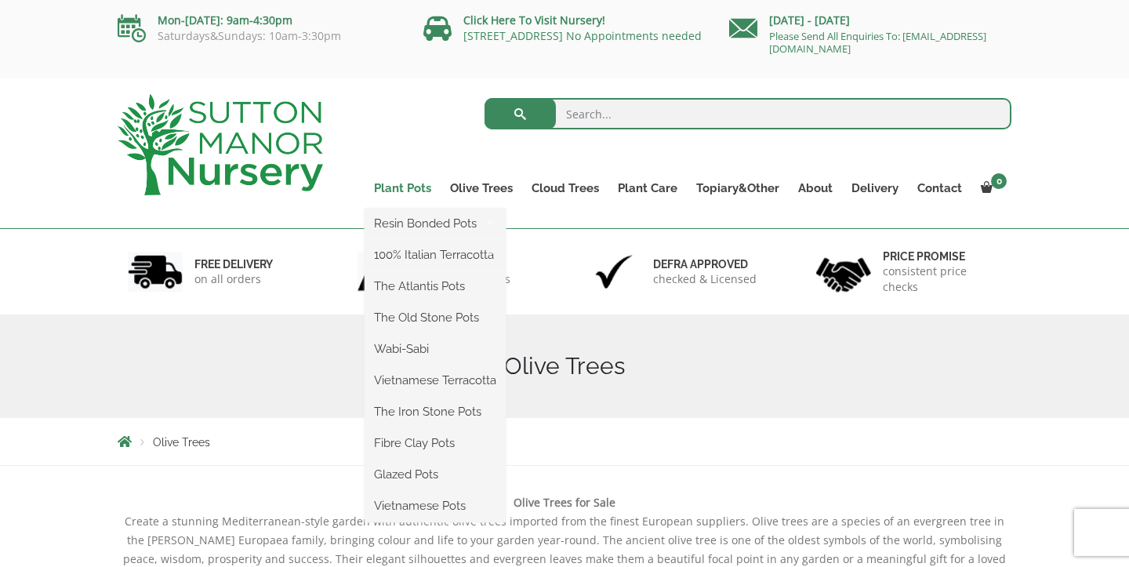
click at [407, 187] on link "Plant Pots" at bounding box center [403, 188] width 76 height 22
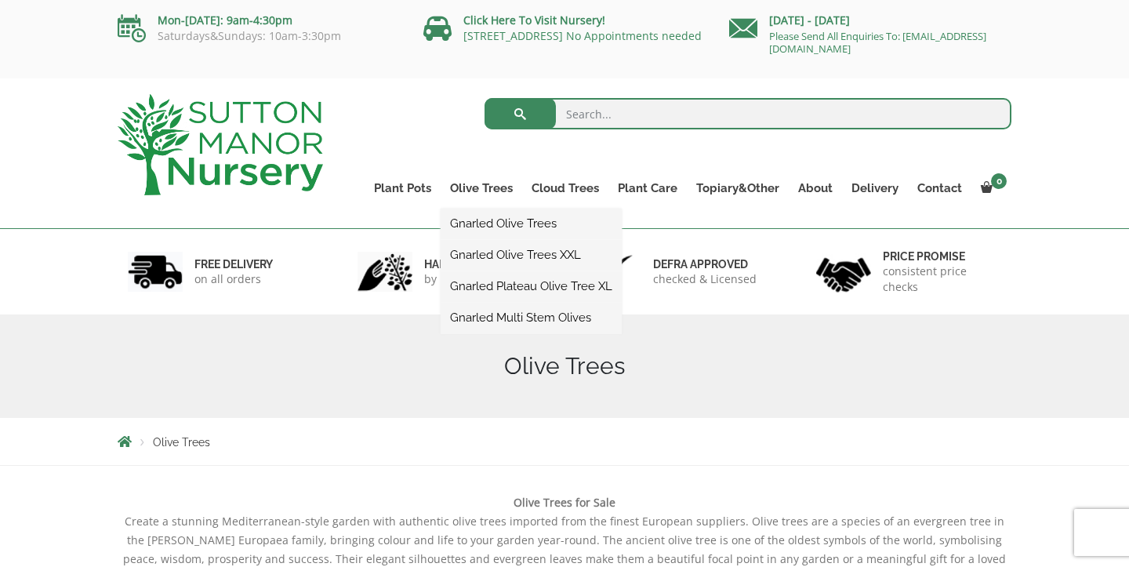
click at [491, 254] on link "Gnarled Olive Trees XXL" at bounding box center [531, 255] width 181 height 24
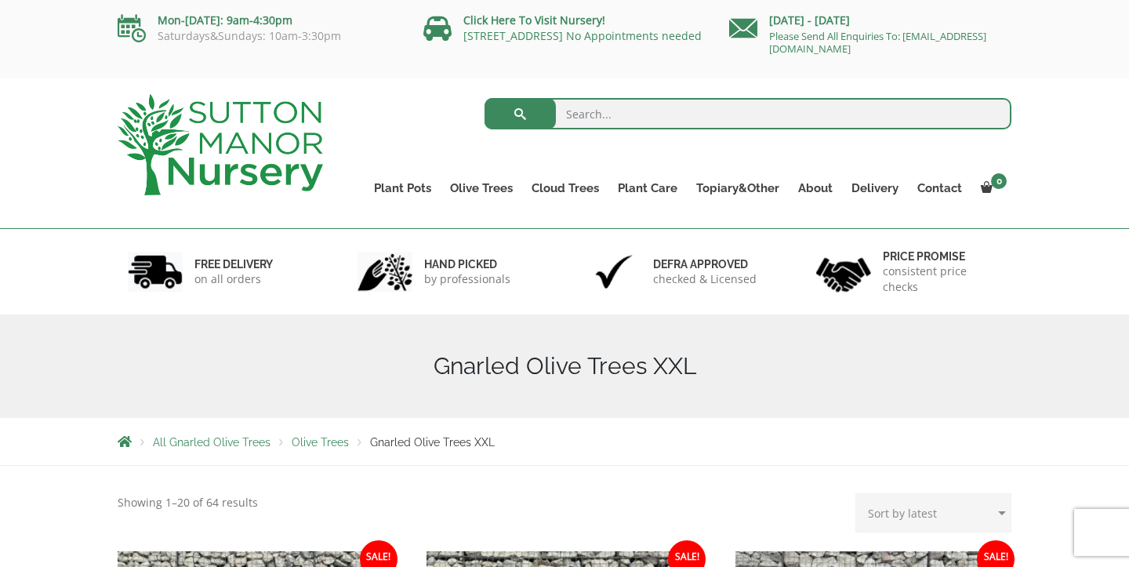
click at [292, 158] on img at bounding box center [220, 144] width 205 height 101
